Goal: Information Seeking & Learning: Learn about a topic

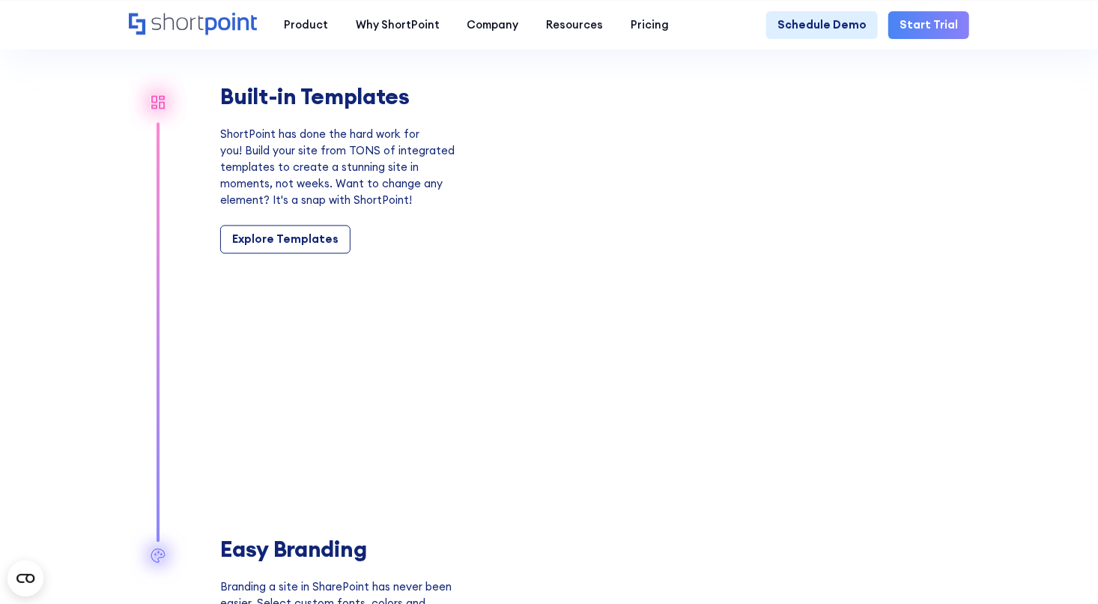
scroll to position [1323, 0]
click at [633, 128] on div "Product Pricing" at bounding box center [647, 126] width 83 height 16
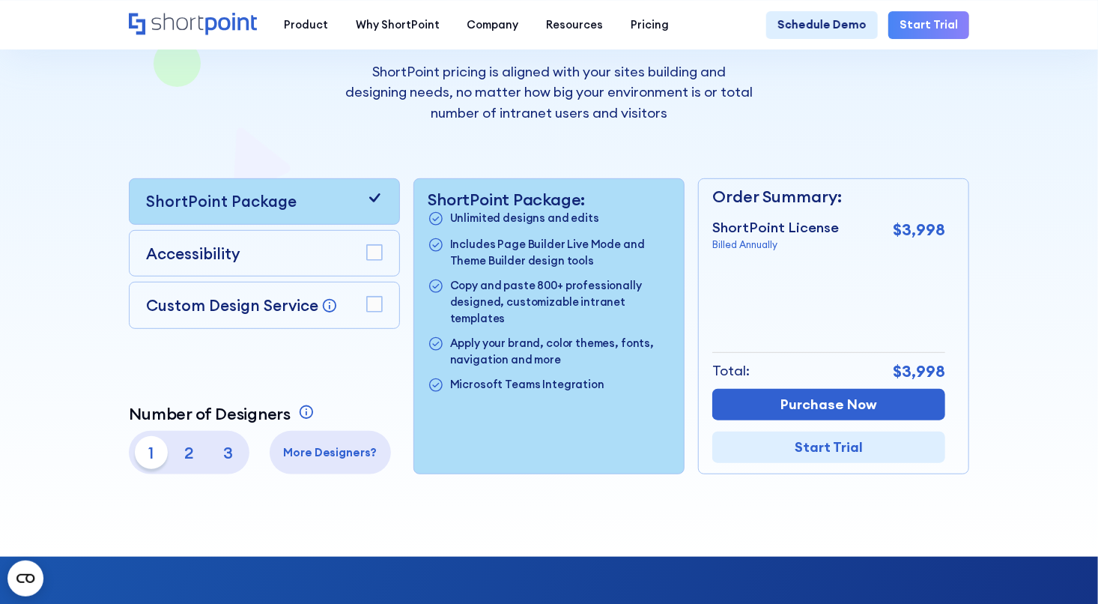
scroll to position [261, 0]
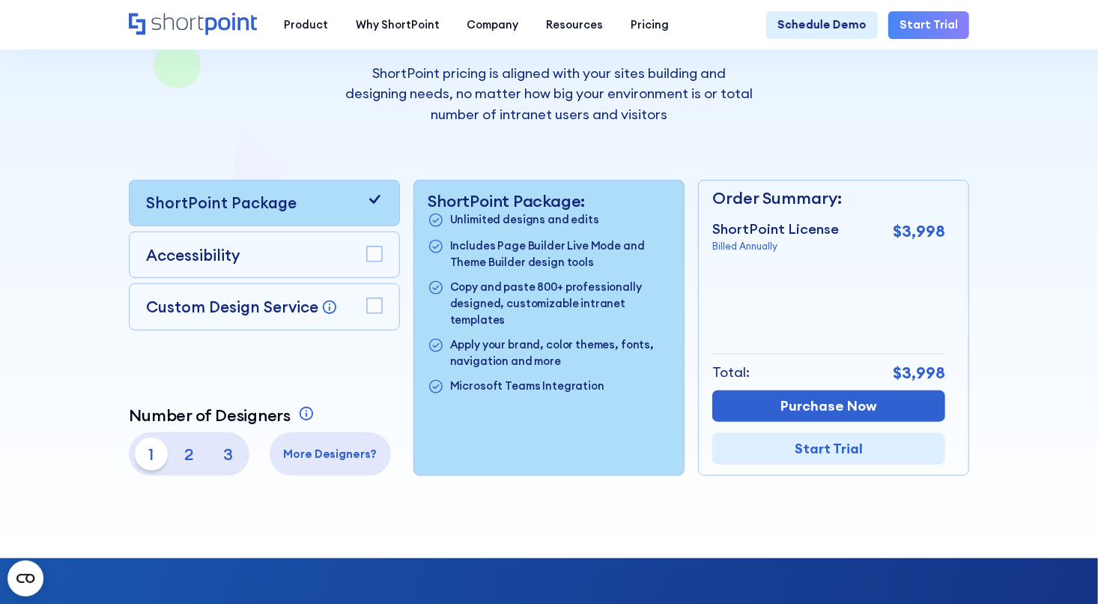
click at [293, 257] on div "Accessibility" at bounding box center [264, 254] width 237 height 23
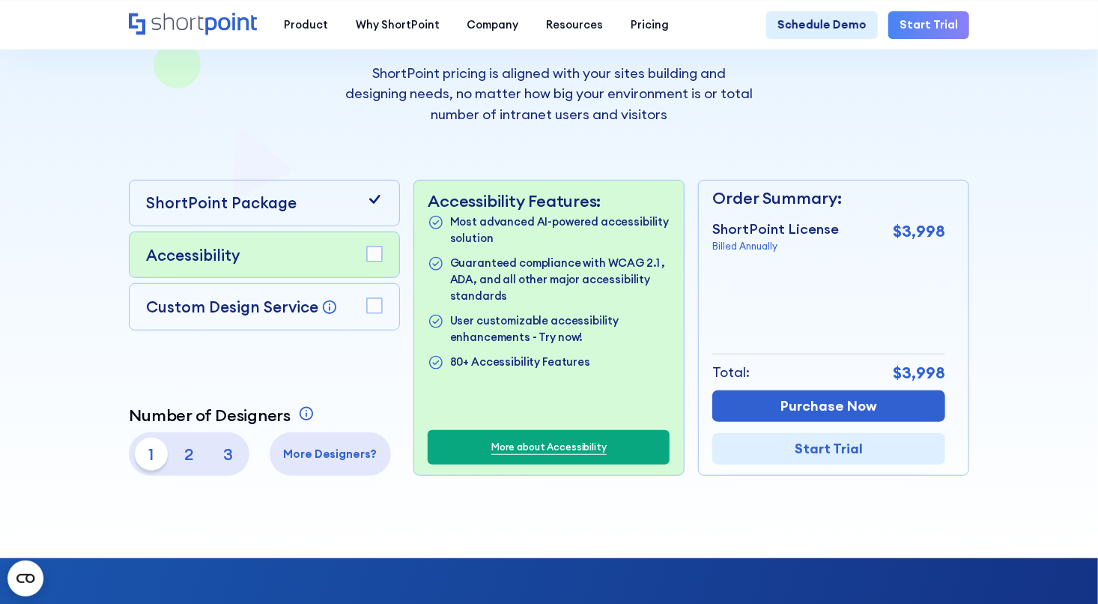
click at [294, 318] on div "Custom Design Service Bring your dream design to life with our Custom Design Se…" at bounding box center [242, 306] width 192 height 23
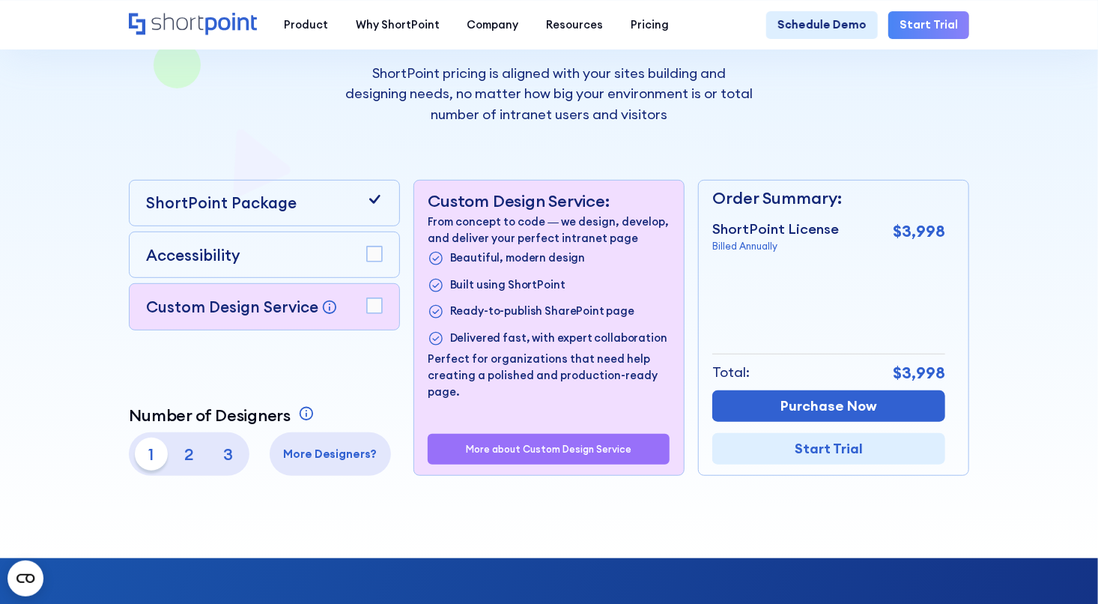
click at [310, 214] on div "ShortPoint Package" at bounding box center [264, 202] width 237 height 23
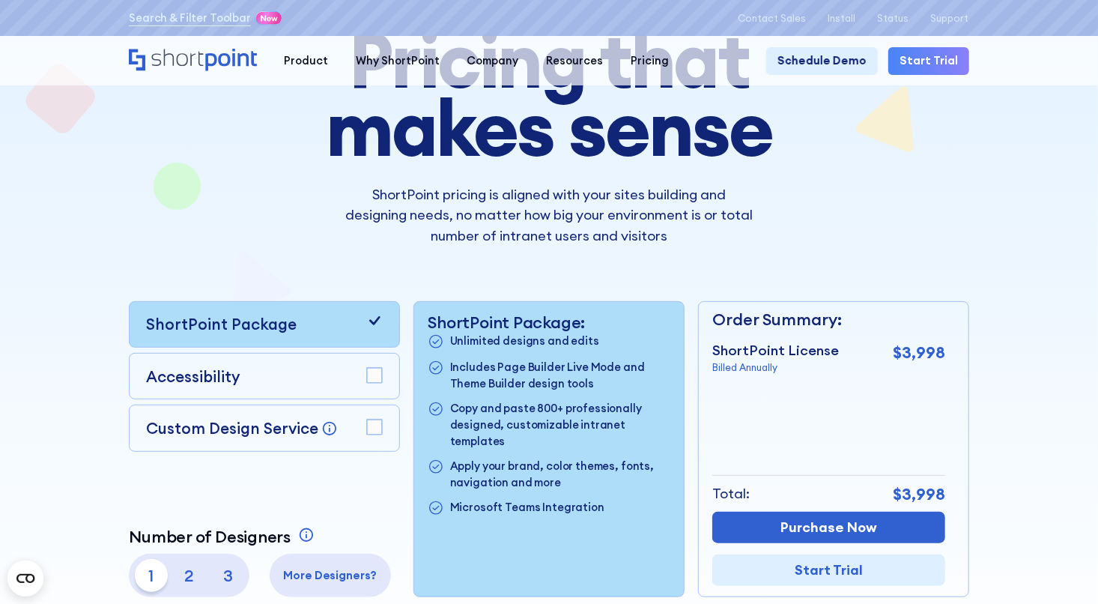
scroll to position [0, 0]
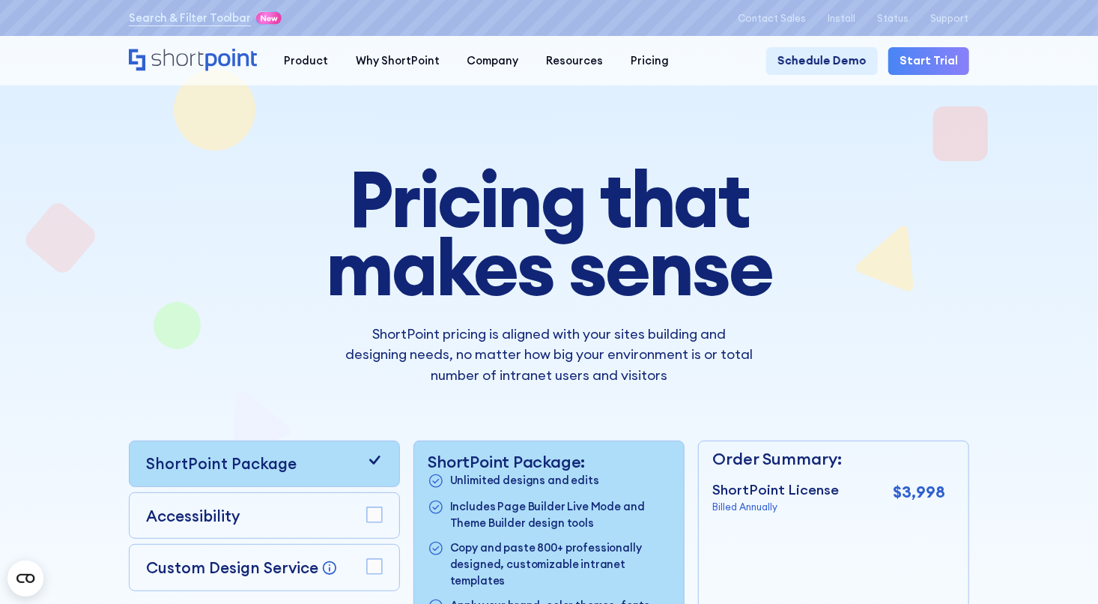
click at [186, 57] on icon "Home" at bounding box center [192, 60] width 127 height 22
